Goal: Check status: Check status

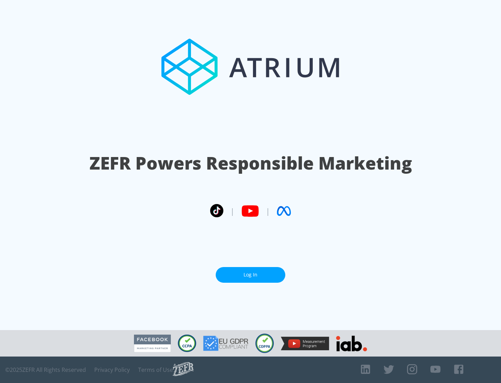
click at [251, 275] on link "Log In" at bounding box center [251, 275] width 70 height 16
